Goal: Use online tool/utility

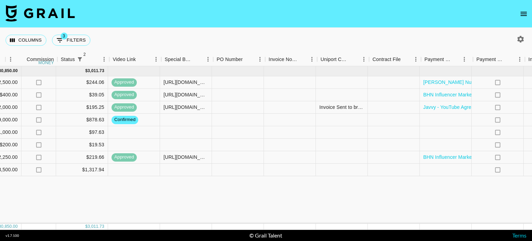
scroll to position [0, 618]
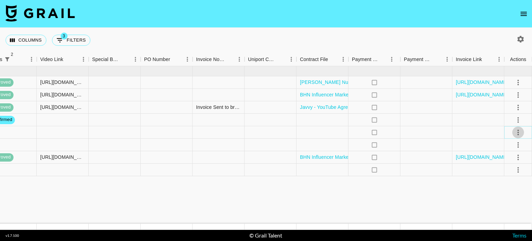
click at [513, 133] on button "select merge strategy" at bounding box center [518, 132] width 12 height 12
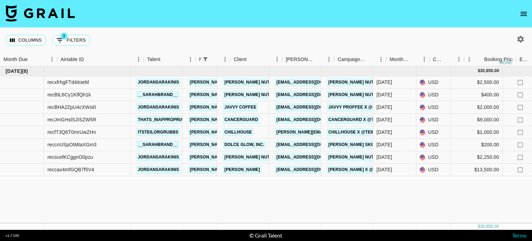
scroll to position [0, 0]
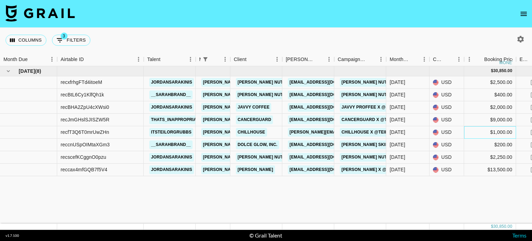
click at [496, 131] on div "$1,000.00" at bounding box center [490, 132] width 52 height 12
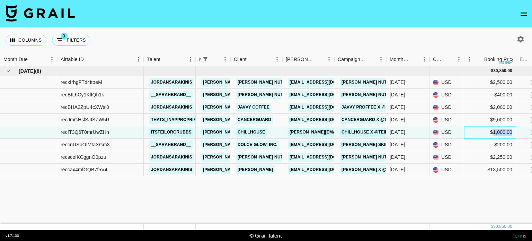
click at [496, 131] on div "$1,000.00" at bounding box center [490, 132] width 52 height 12
type input "1200"
click at [466, 148] on div "$200.00" at bounding box center [490, 145] width 52 height 12
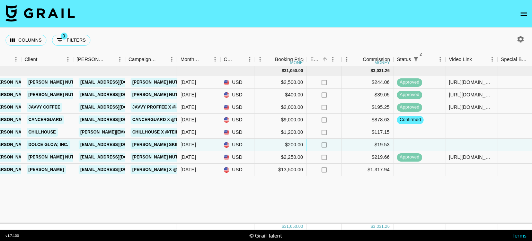
scroll to position [0, 212]
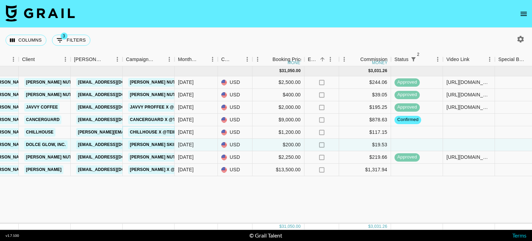
click at [148, 132] on link "Chillhouse x @teilorgrubbs" at bounding box center [165, 132] width 74 height 9
